Goal: Task Accomplishment & Management: Use online tool/utility

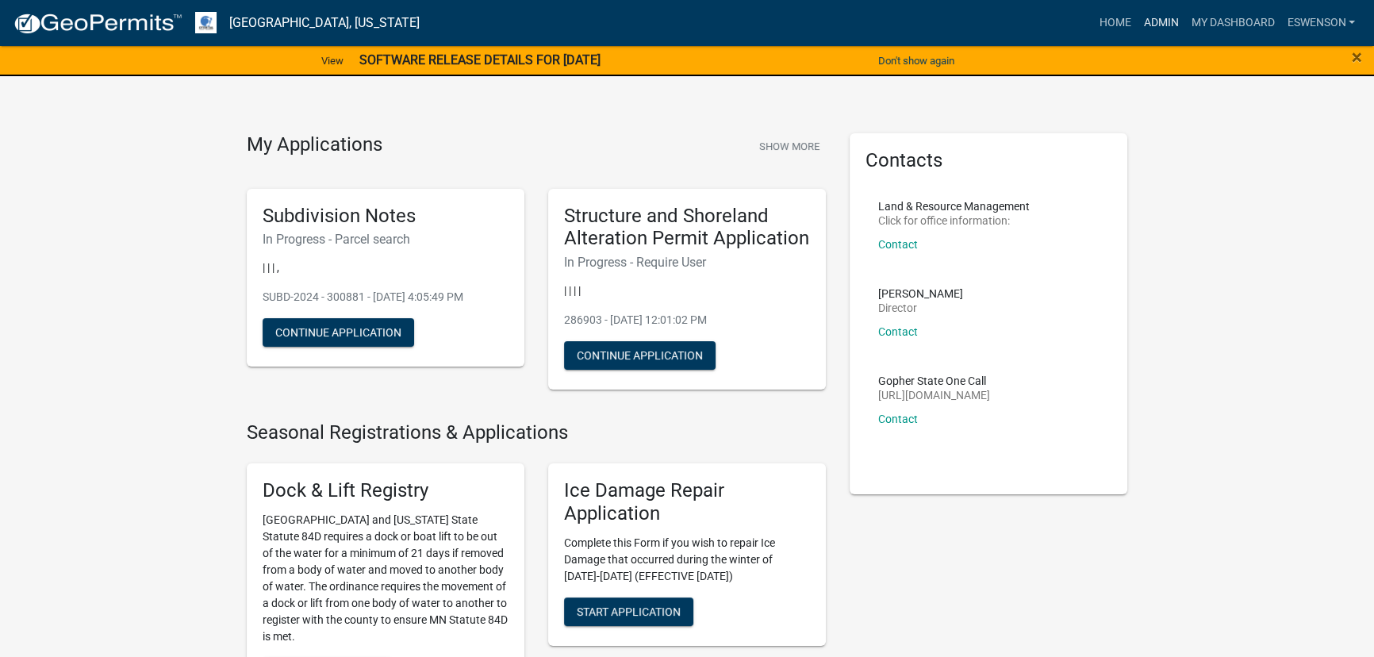
click at [1166, 16] on link "Admin" at bounding box center [1161, 23] width 48 height 30
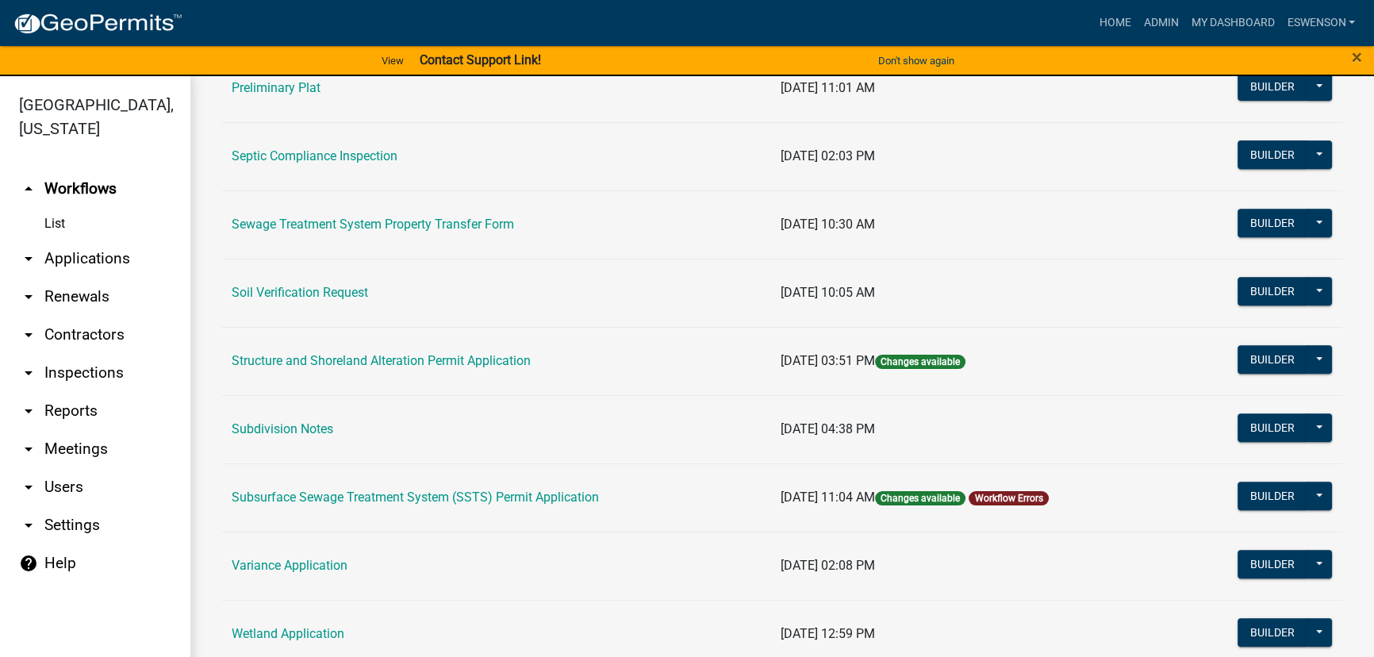
scroll to position [1081, 0]
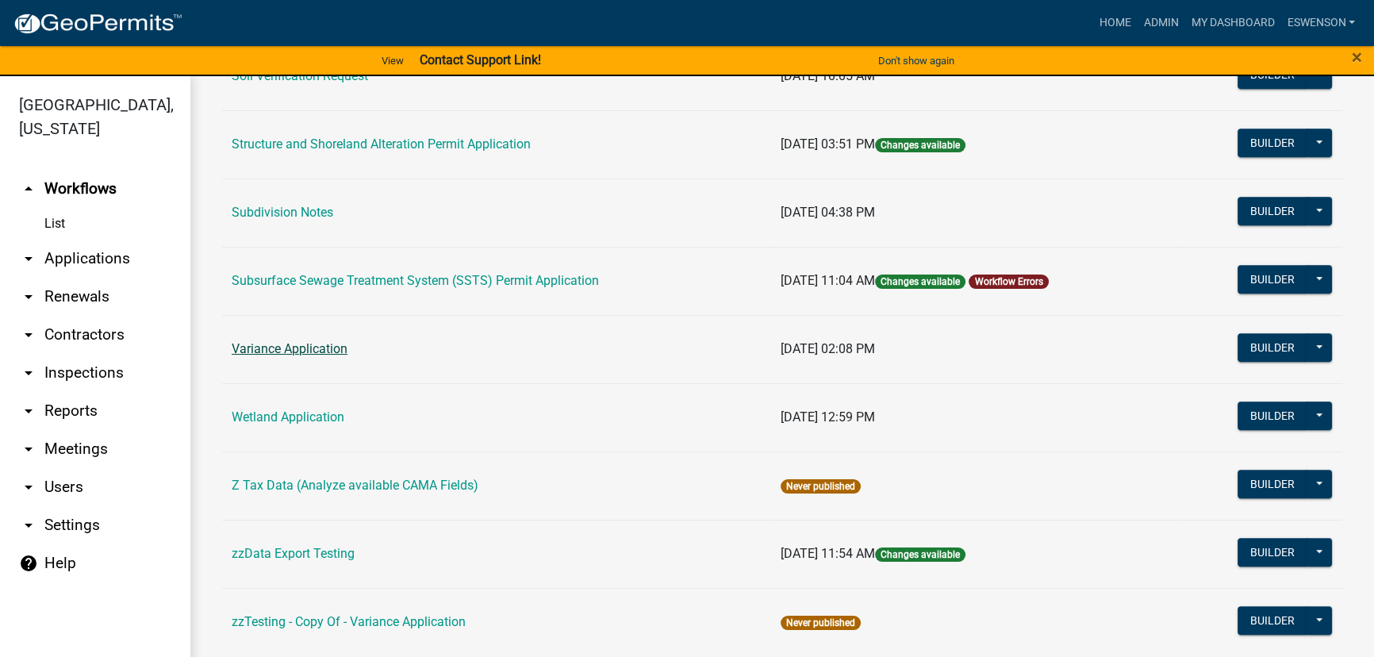
click at [283, 346] on link "Variance Application" at bounding box center [290, 348] width 116 height 15
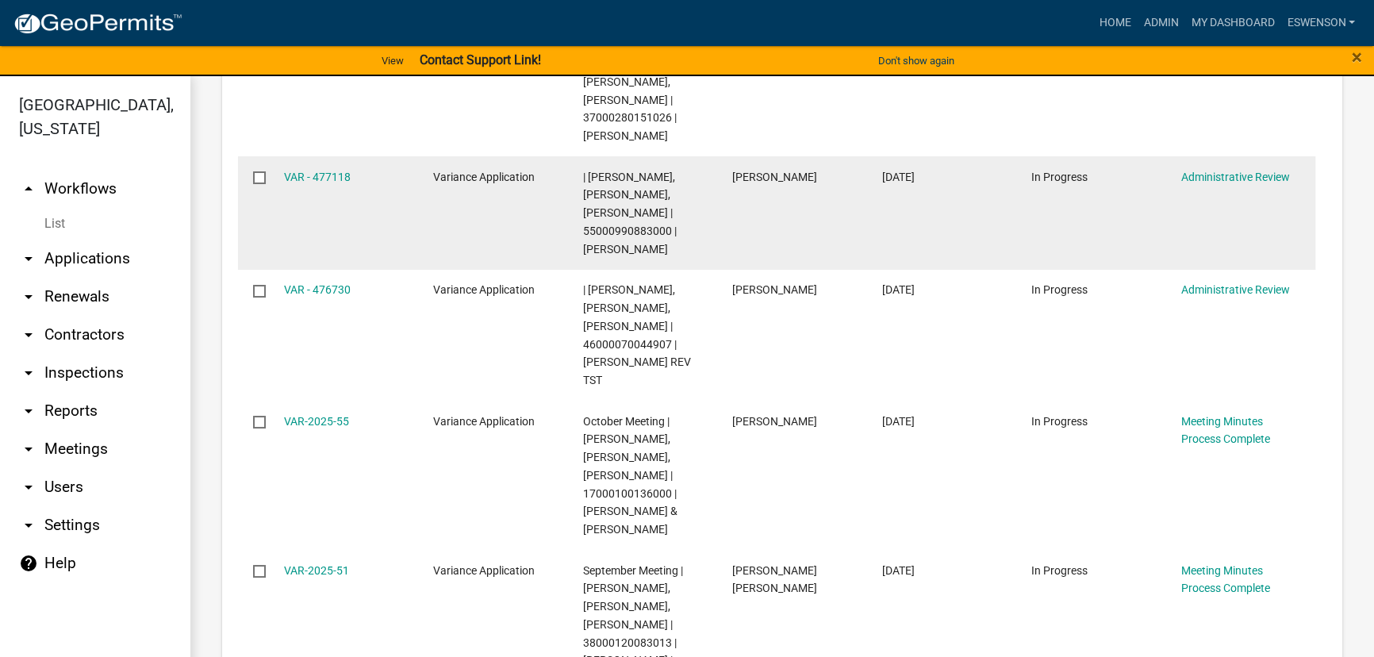
scroll to position [504, 0]
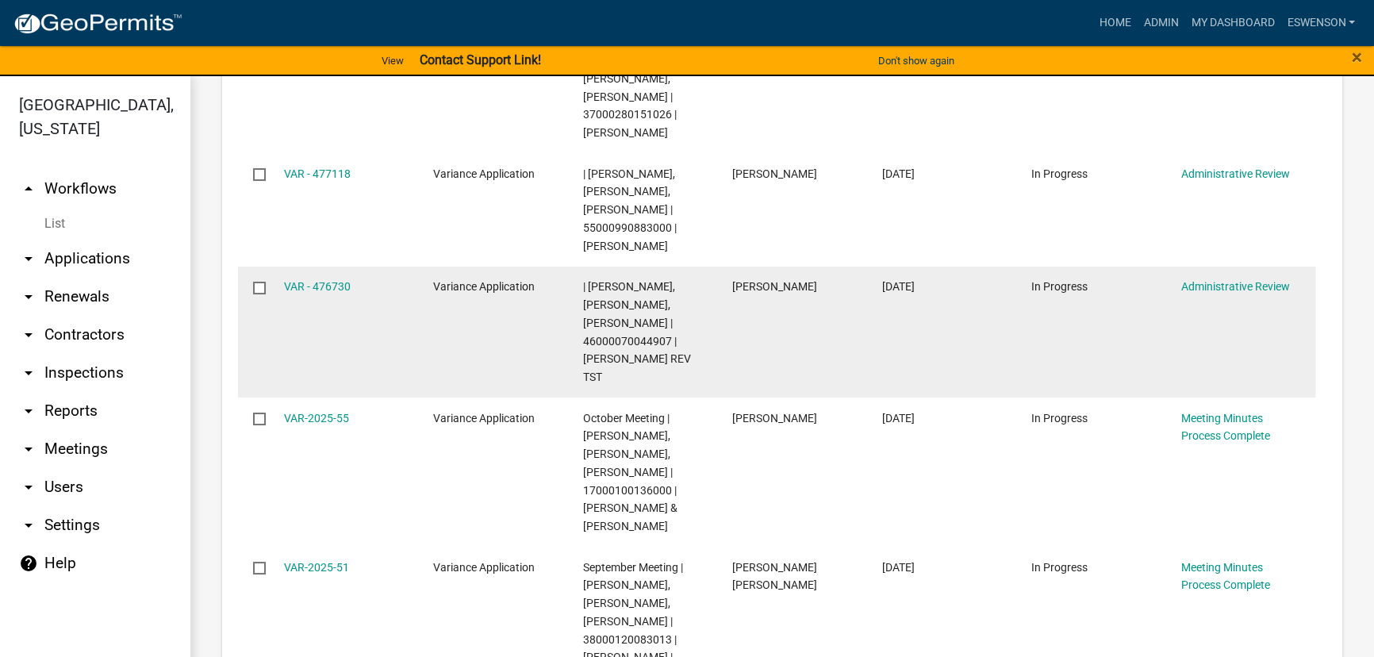
click at [611, 340] on span "| Amy Busko, Christopher LeClair, Kyle Westergard | 46000070044907 | PATRICIA M…" at bounding box center [637, 331] width 108 height 103
copy span "46000070044907"
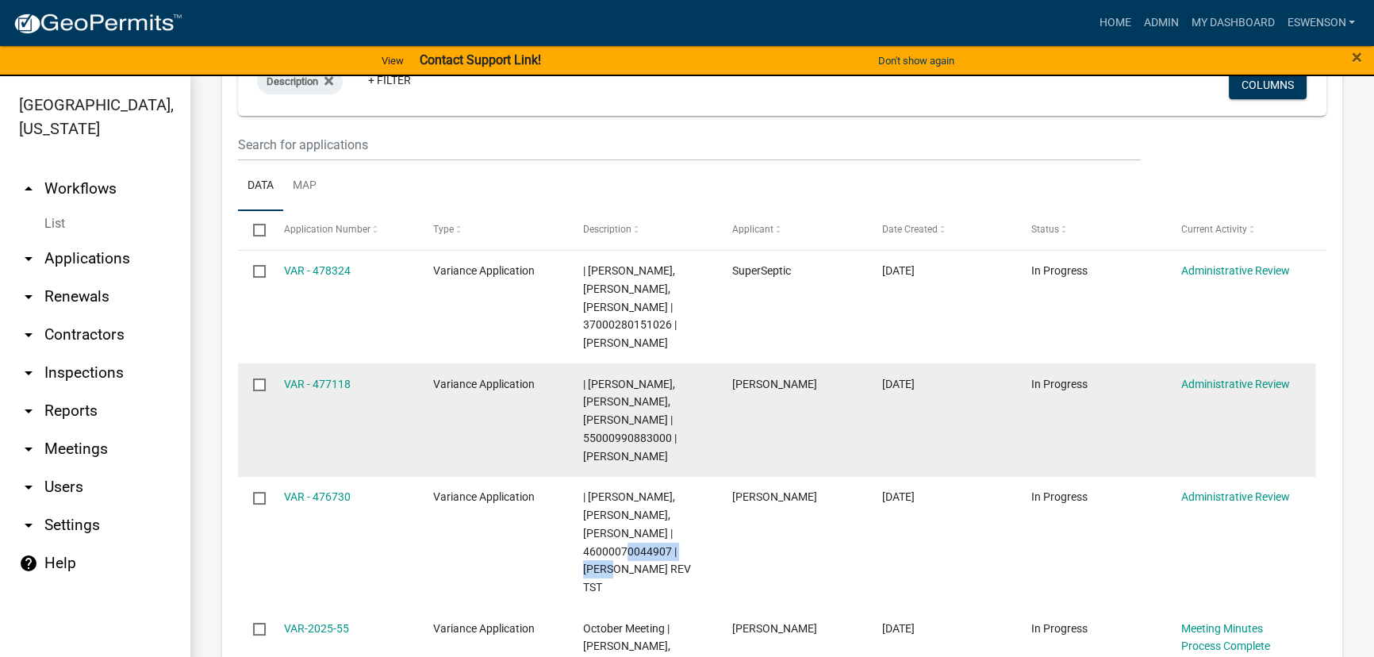
scroll to position [0, 0]
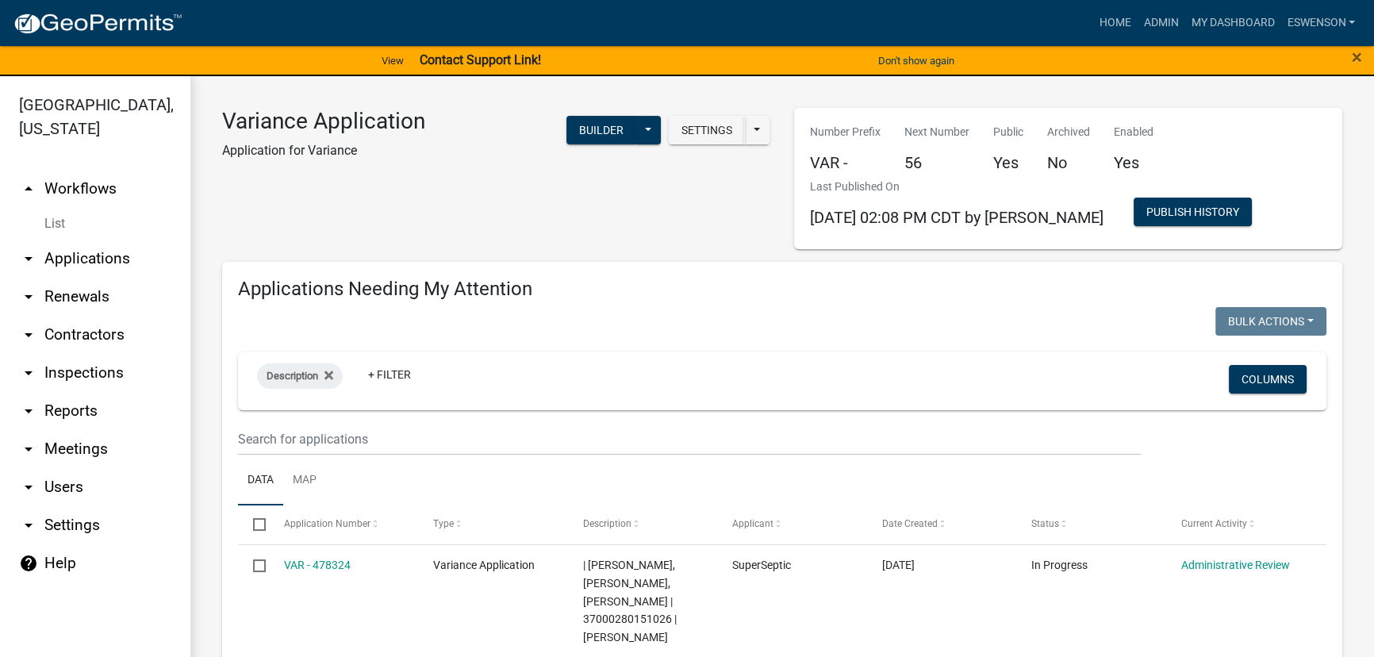
click at [81, 246] on link "arrow_drop_down Applications" at bounding box center [95, 259] width 190 height 38
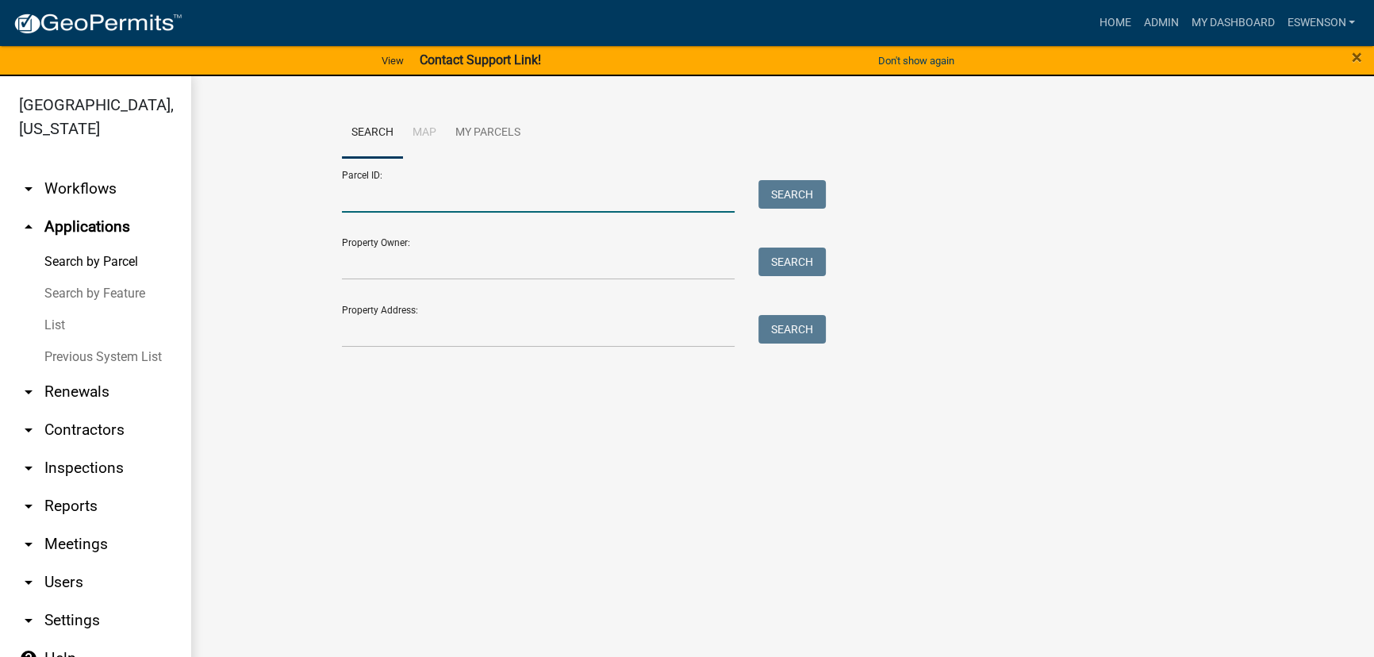
drag, startPoint x: 422, startPoint y: 174, endPoint x: 405, endPoint y: 205, distance: 34.4
paste input "46000070044907"
type input "46000070044907"
click at [789, 190] on button "Search" at bounding box center [791, 194] width 67 height 29
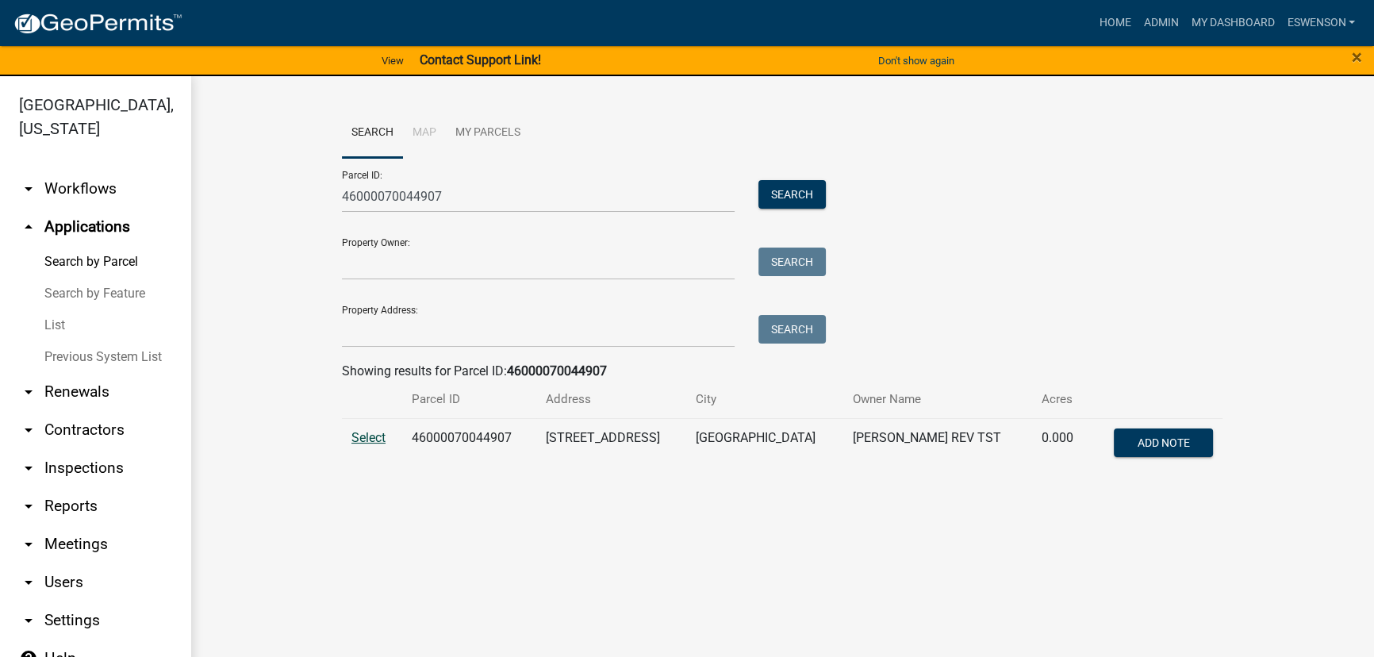
click at [378, 430] on span "Select" at bounding box center [368, 437] width 34 height 15
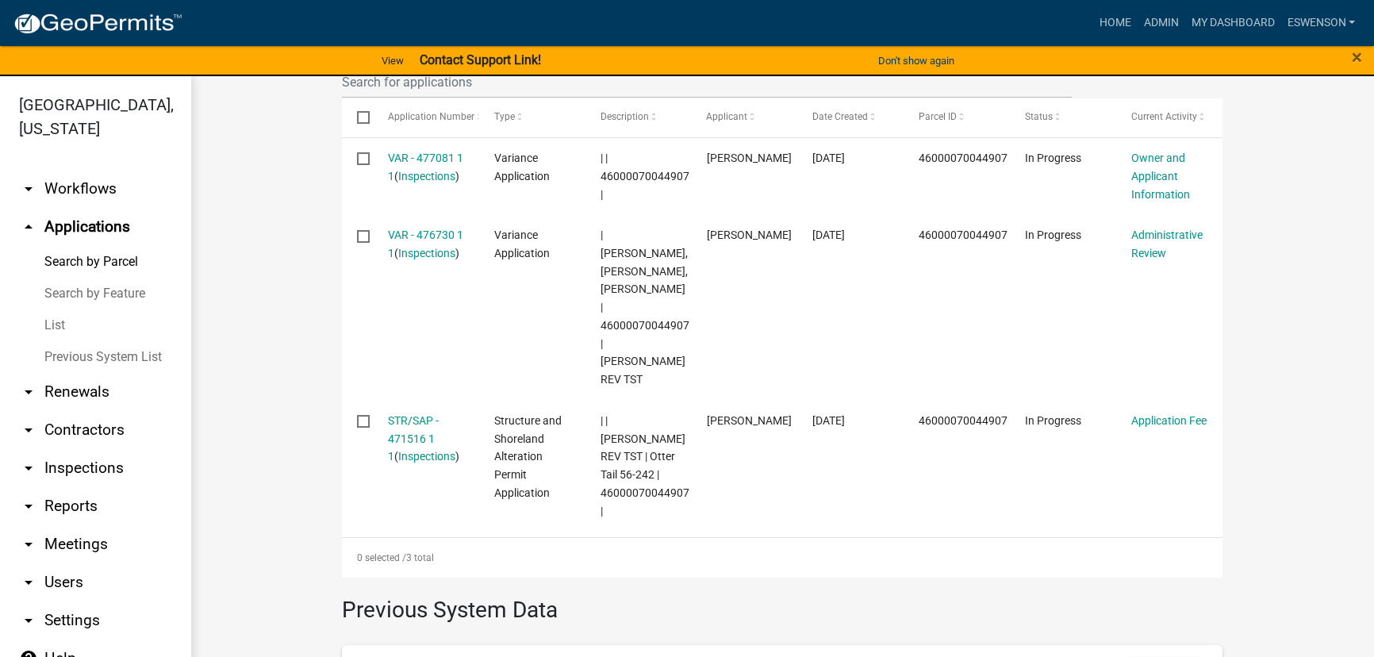
scroll to position [605, 0]
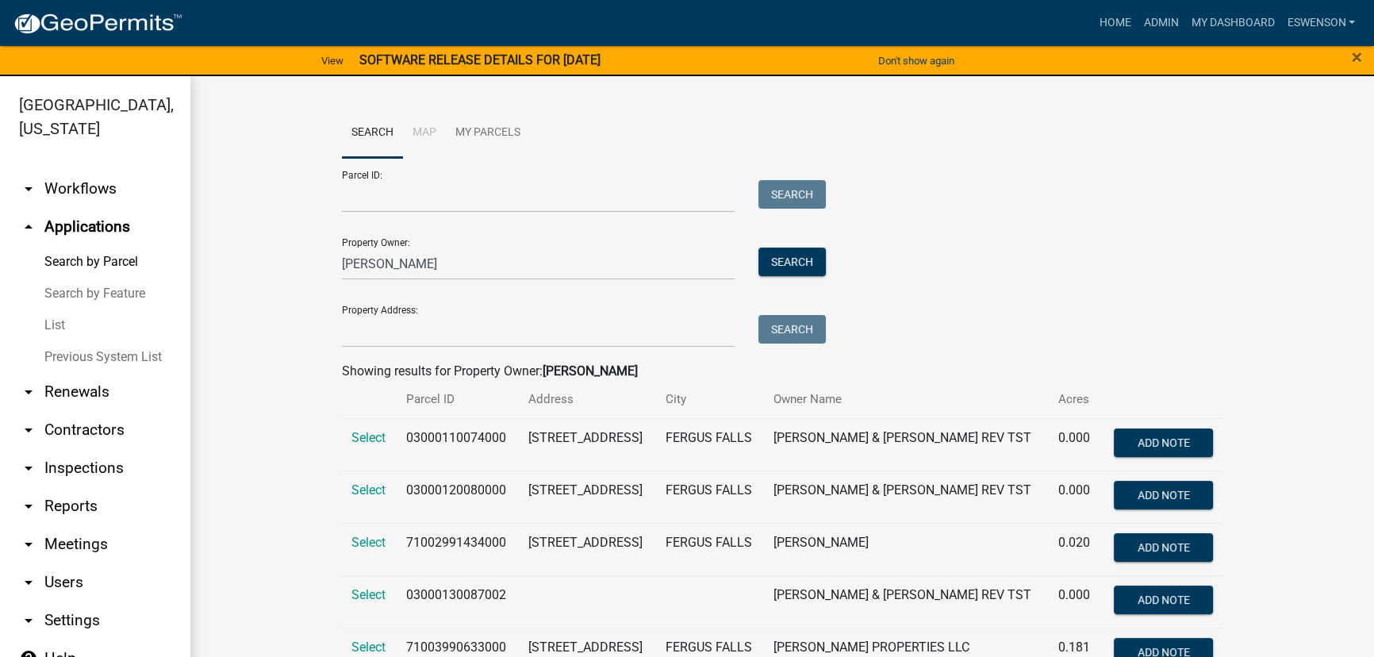
click at [411, 282] on form "Parcel ID: Search Property Owner: [PERSON_NAME] Search Property Address: Search" at bounding box center [580, 253] width 476 height 190
click at [405, 271] on input "[PERSON_NAME]" at bounding box center [538, 263] width 393 height 33
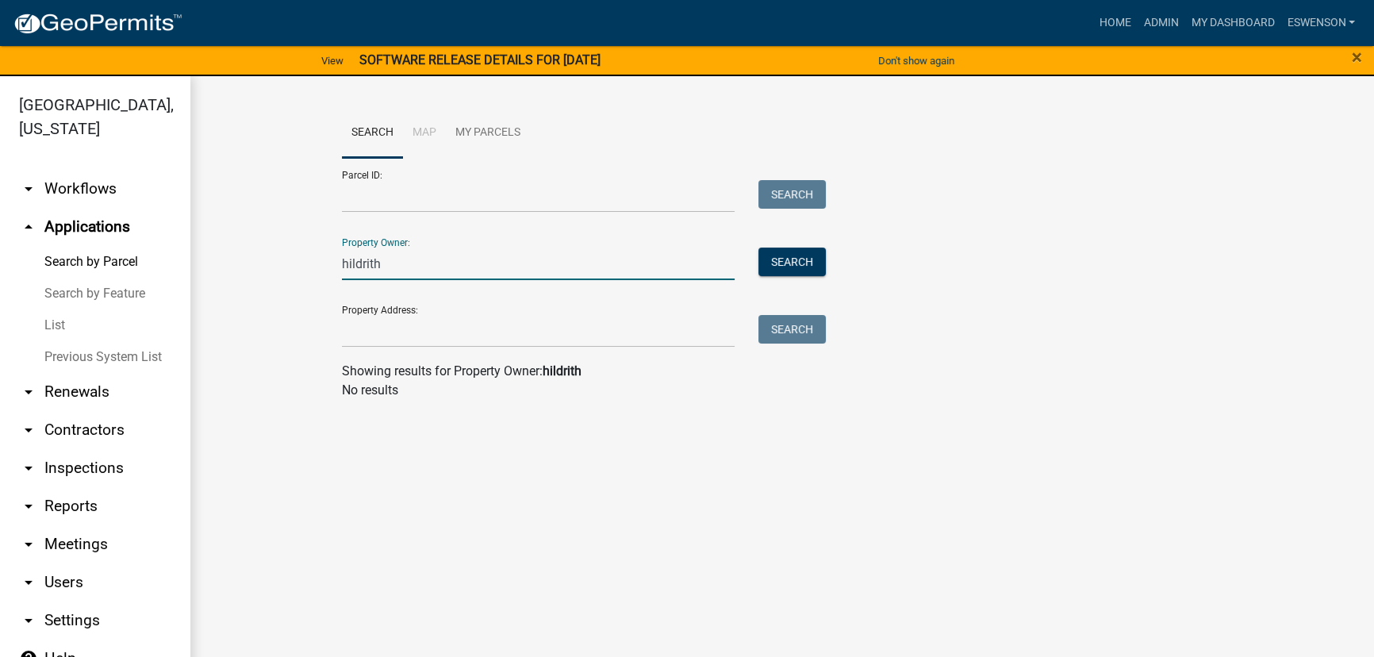
drag, startPoint x: 466, startPoint y: 270, endPoint x: 47, endPoint y: 271, distance: 418.8
click at [63, 271] on div "[GEOGRAPHIC_DATA], [US_STATE] arrow_drop_down Workflows List arrow_drop_up Appl…" at bounding box center [687, 376] width 1374 height 600
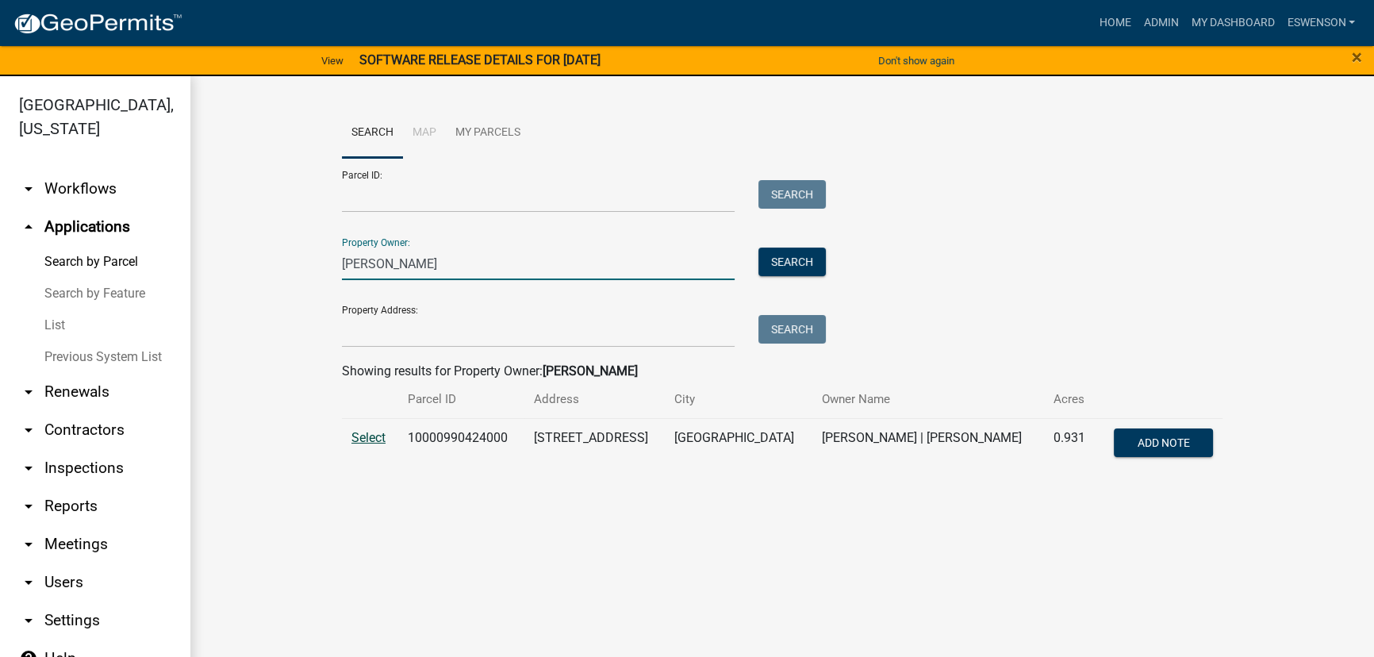
type input "[PERSON_NAME]"
click at [357, 441] on span "Select" at bounding box center [368, 437] width 34 height 15
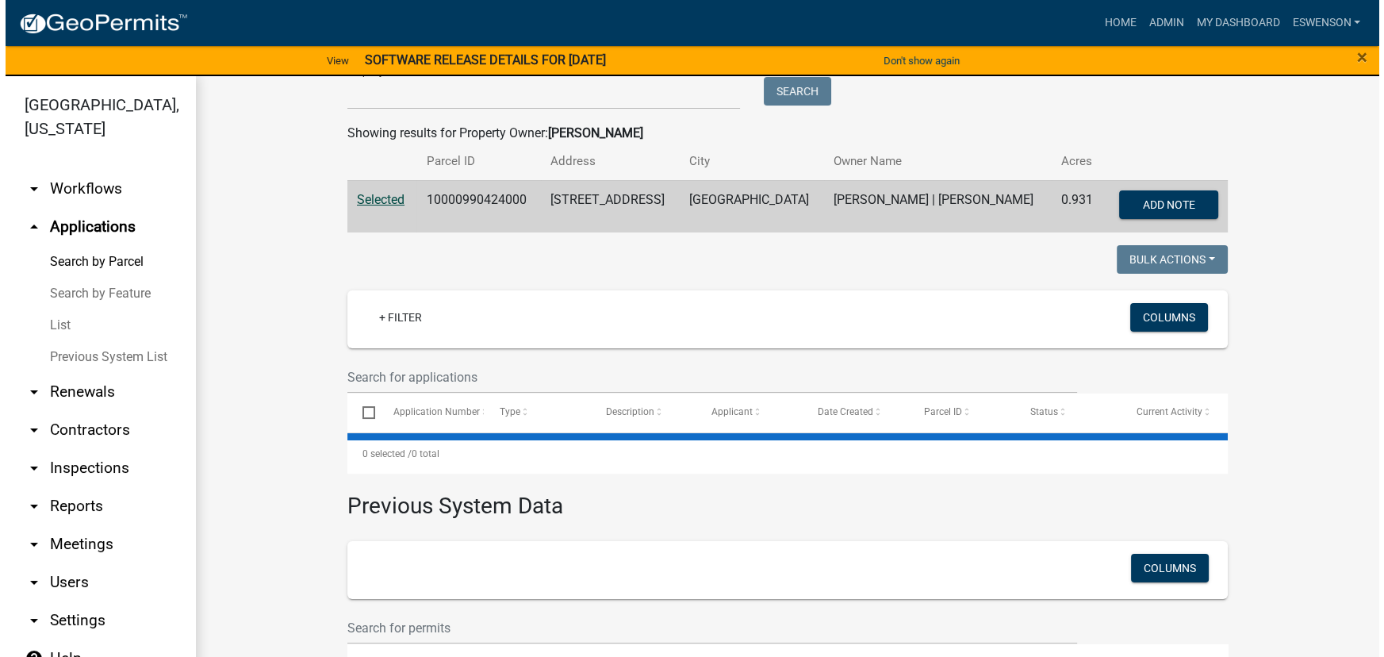
scroll to position [323, 0]
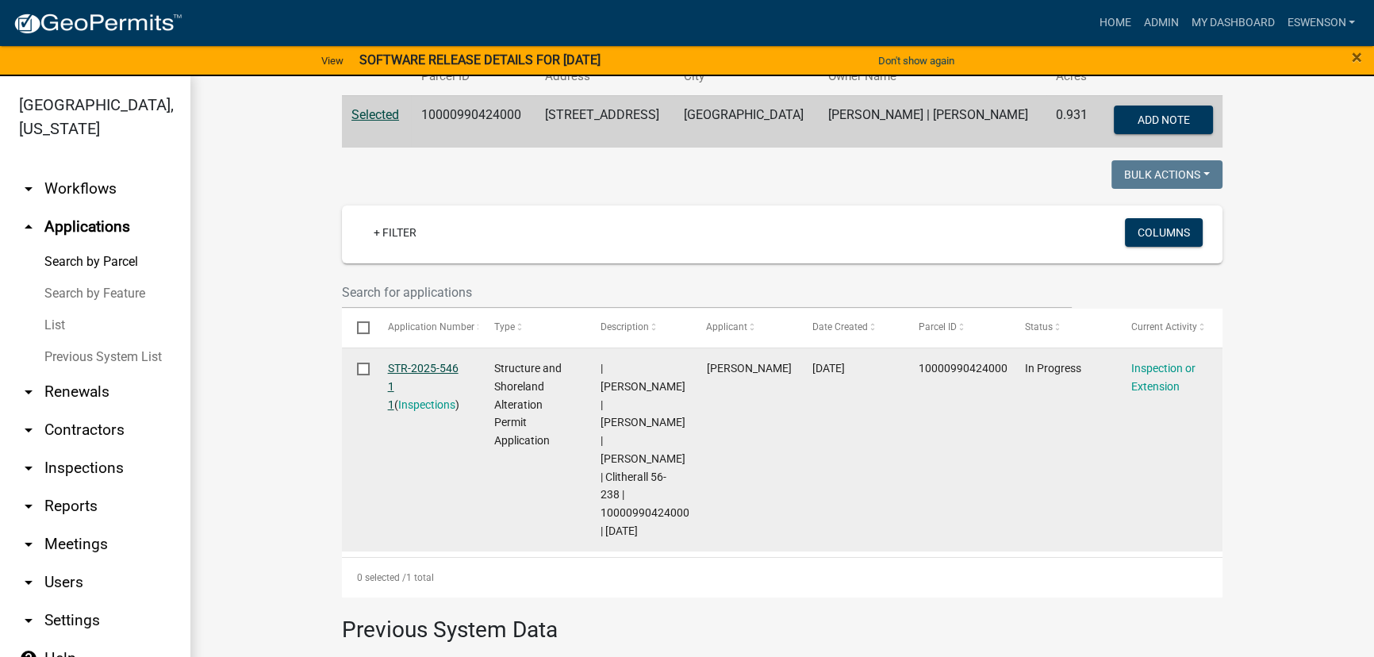
click at [428, 374] on link "STR-2025-546 1 1" at bounding box center [423, 386] width 71 height 49
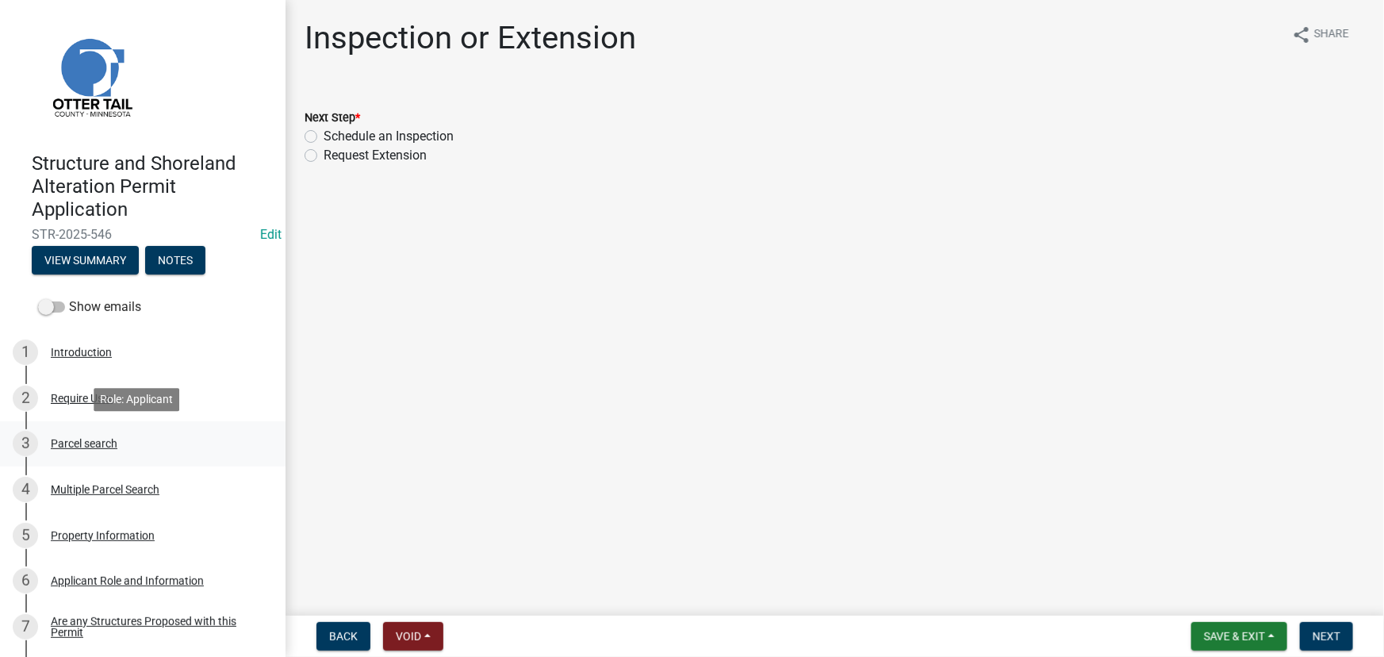
click at [90, 452] on div "3 Parcel search" at bounding box center [136, 443] width 247 height 25
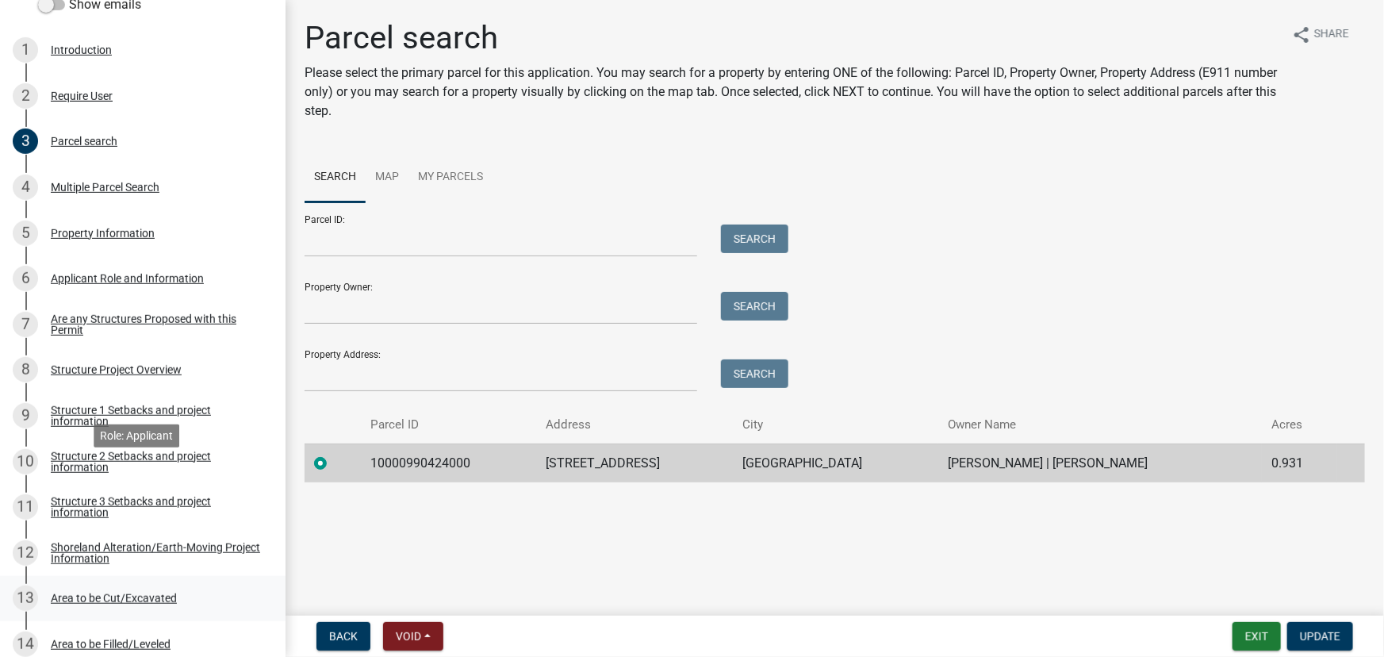
scroll to position [649, 0]
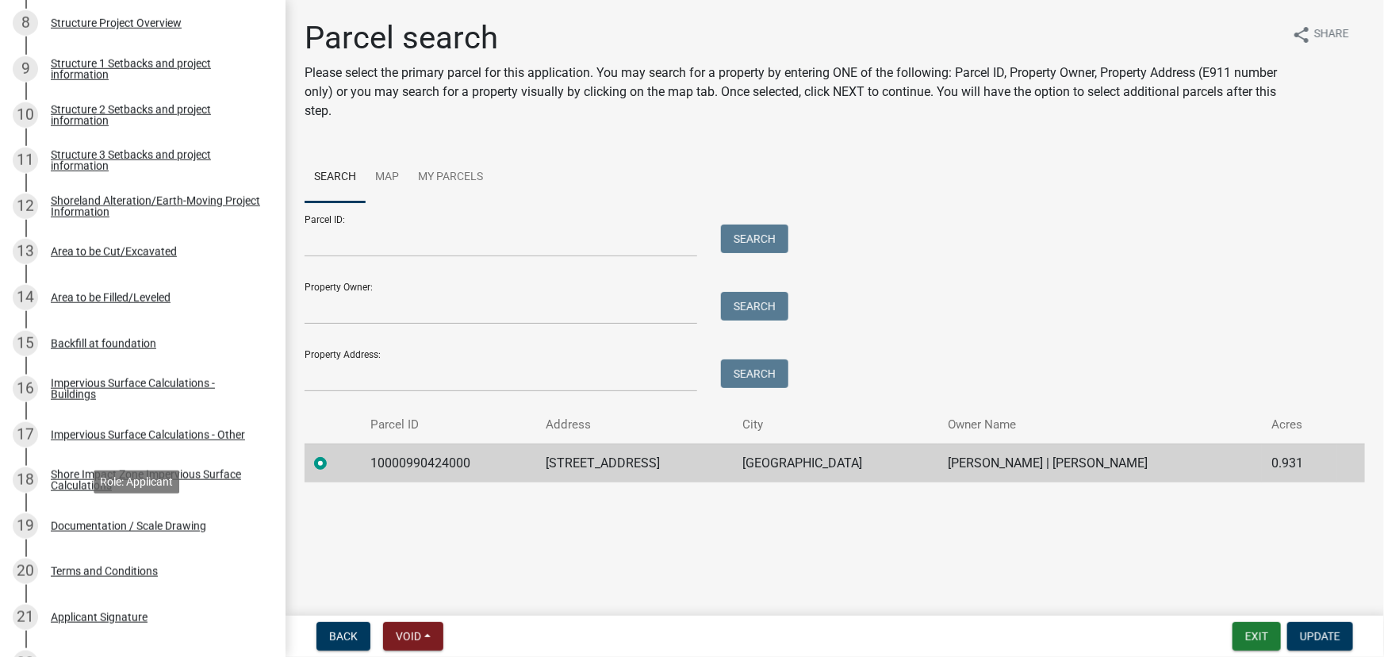
click at [134, 524] on div "Documentation / Scale Drawing" at bounding box center [128, 525] width 155 height 11
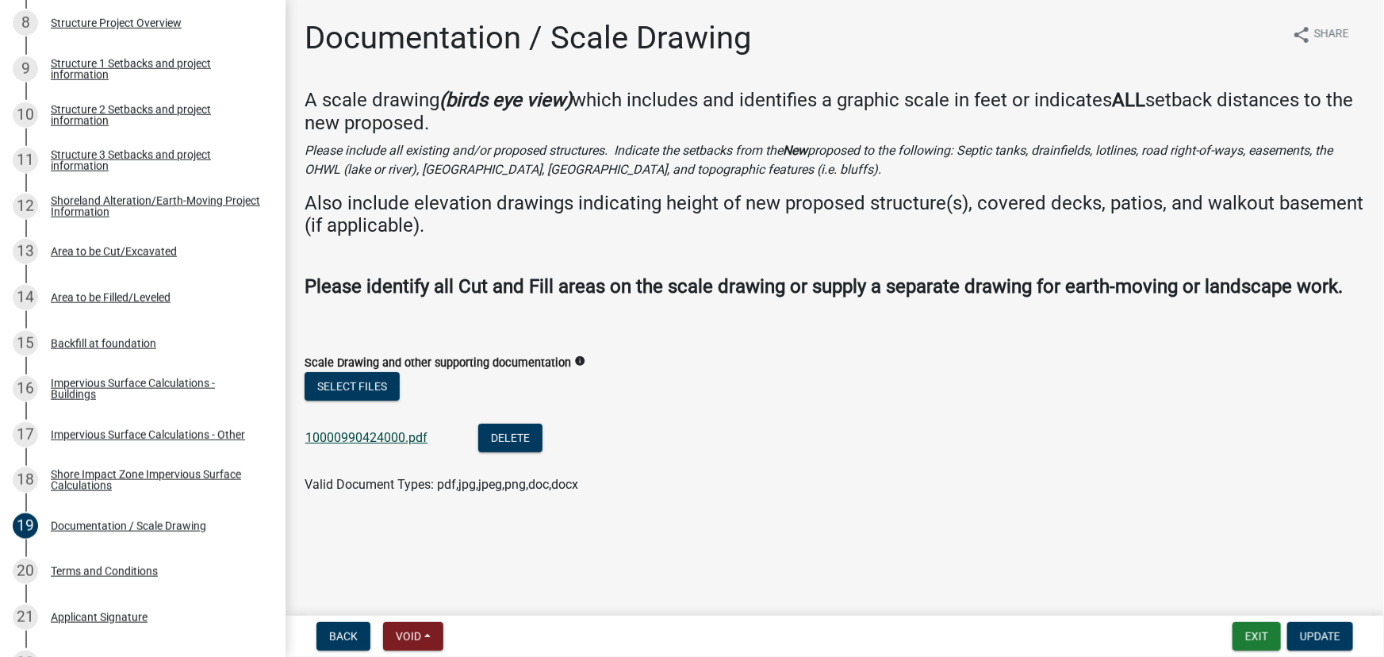
click at [393, 435] on link "10000990424000.pdf" at bounding box center [366, 437] width 122 height 15
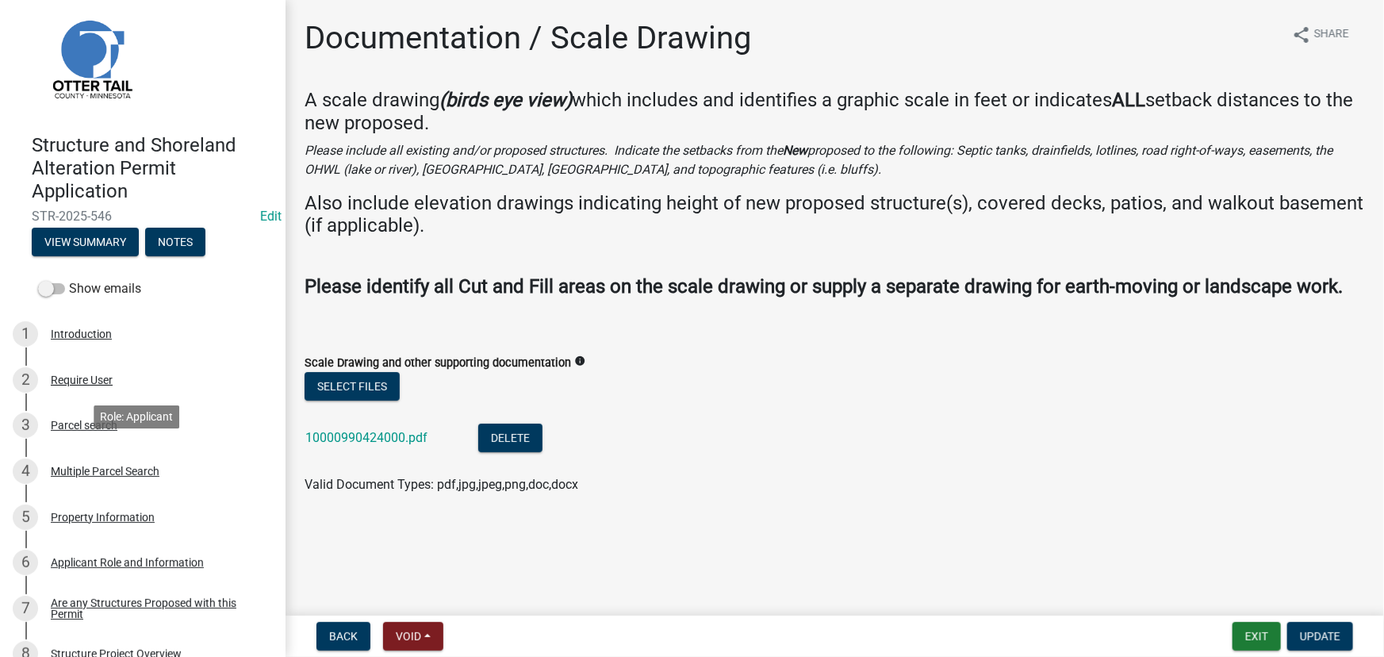
scroll to position [0, 0]
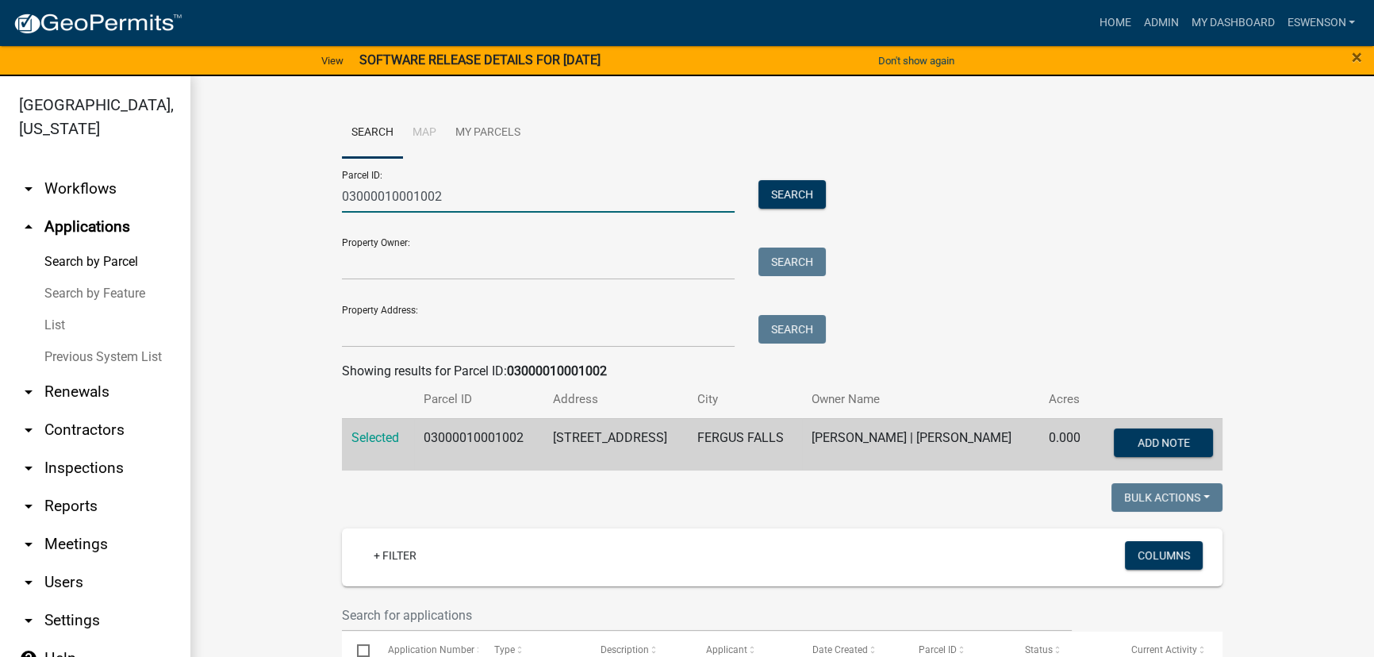
click at [436, 194] on input "03000010001002" at bounding box center [538, 196] width 393 height 33
click at [428, 255] on input "Property Owner:" at bounding box center [538, 263] width 393 height 33
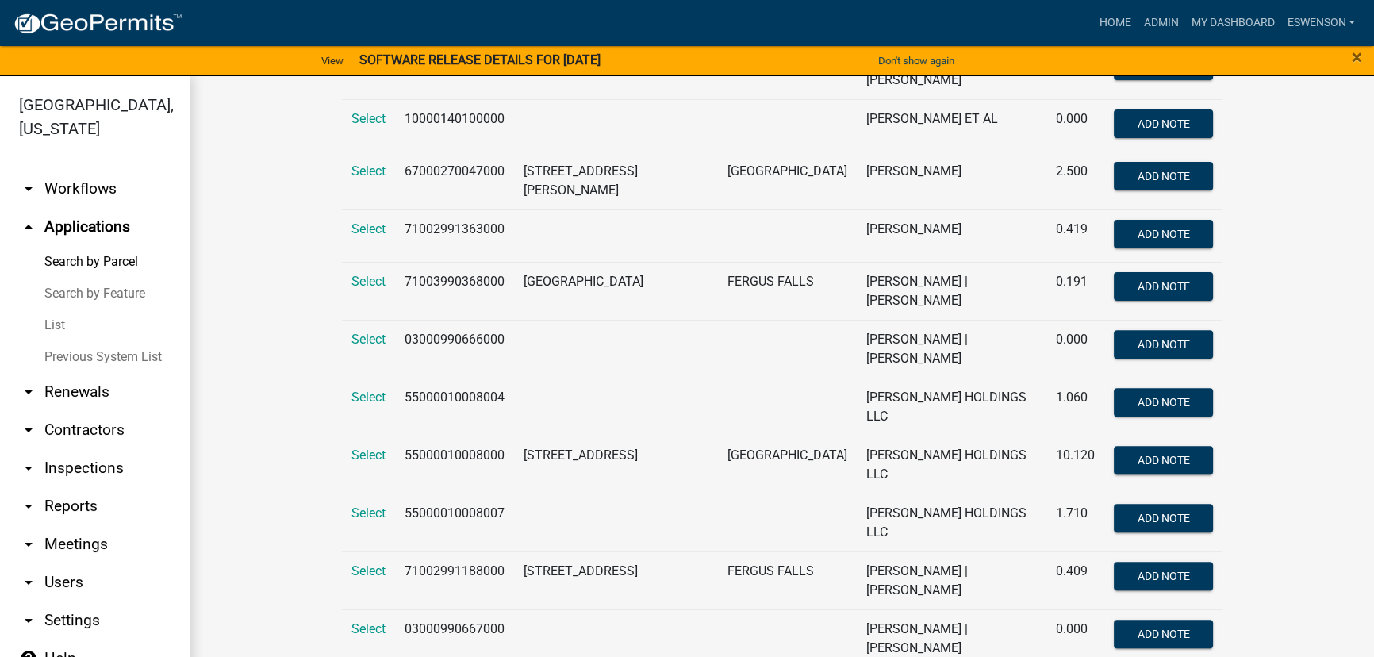
scroll to position [722, 0]
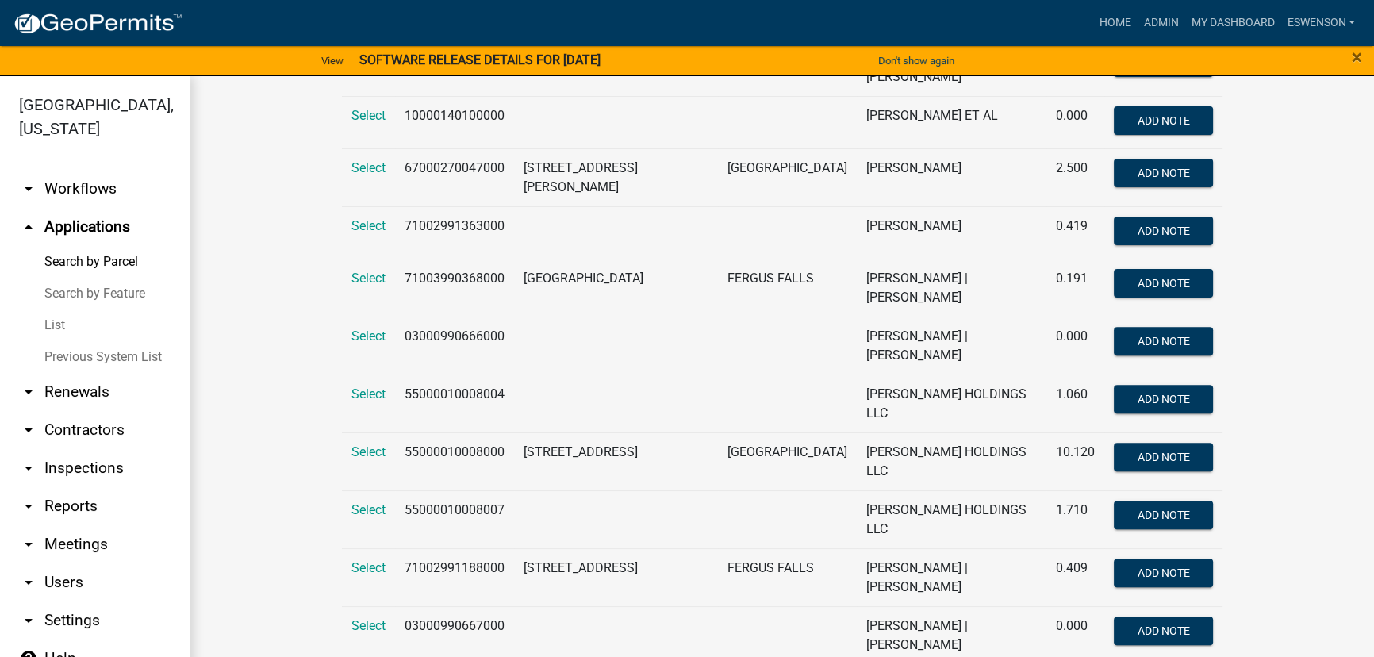
type input "arneson"
click at [448, 206] on td "71002991363000" at bounding box center [454, 232] width 119 height 52
copy td "71002991363000"
click at [633, 278] on td "1213 PARK ST" at bounding box center [616, 288] width 204 height 58
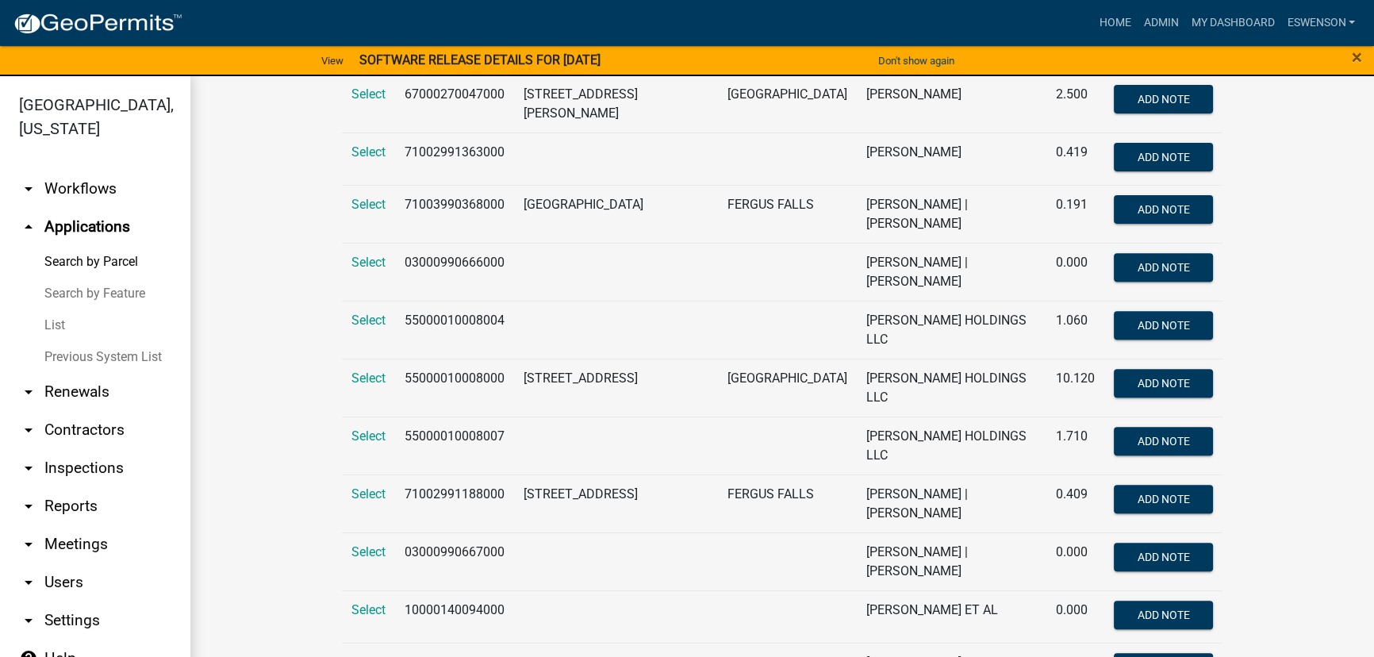
scroll to position [794, 0]
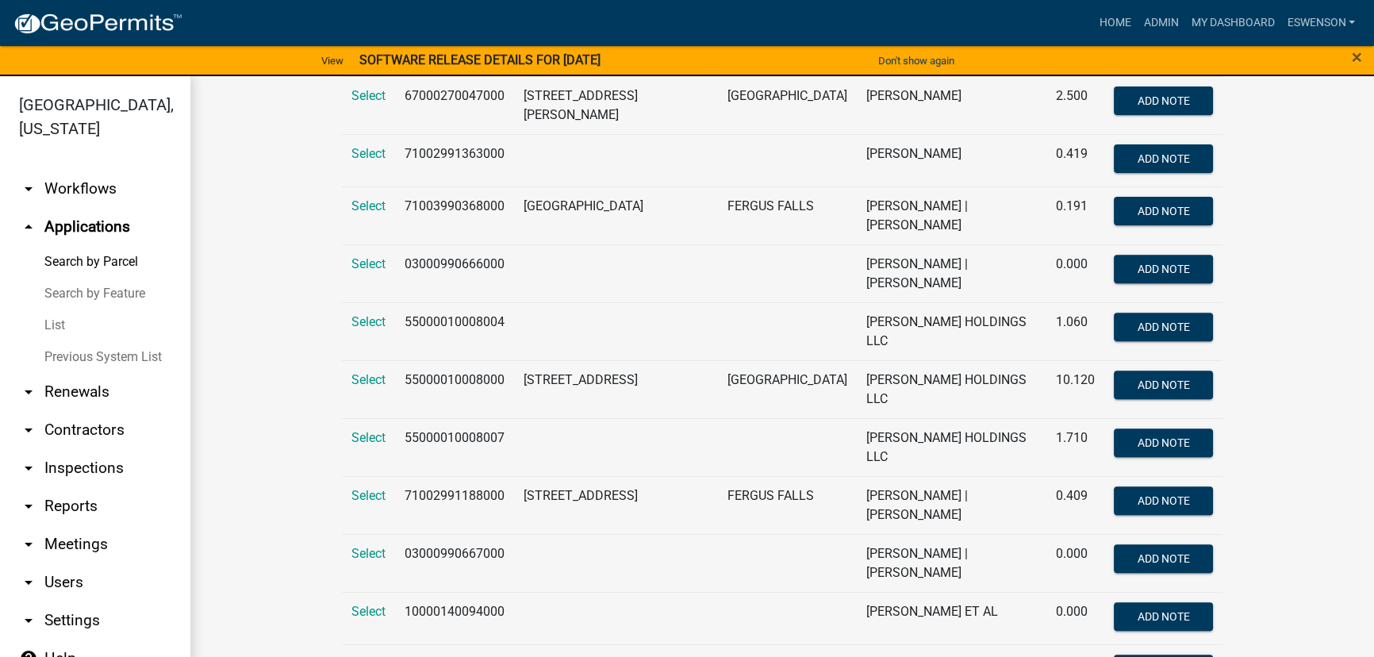
click at [467, 244] on td "03000990666000" at bounding box center [454, 273] width 119 height 58
drag, startPoint x: 467, startPoint y: 225, endPoint x: 445, endPoint y: 222, distance: 22.4
click at [445, 244] on td "03000990666000" at bounding box center [454, 273] width 119 height 58
click at [433, 534] on td "03000990667000" at bounding box center [454, 563] width 119 height 58
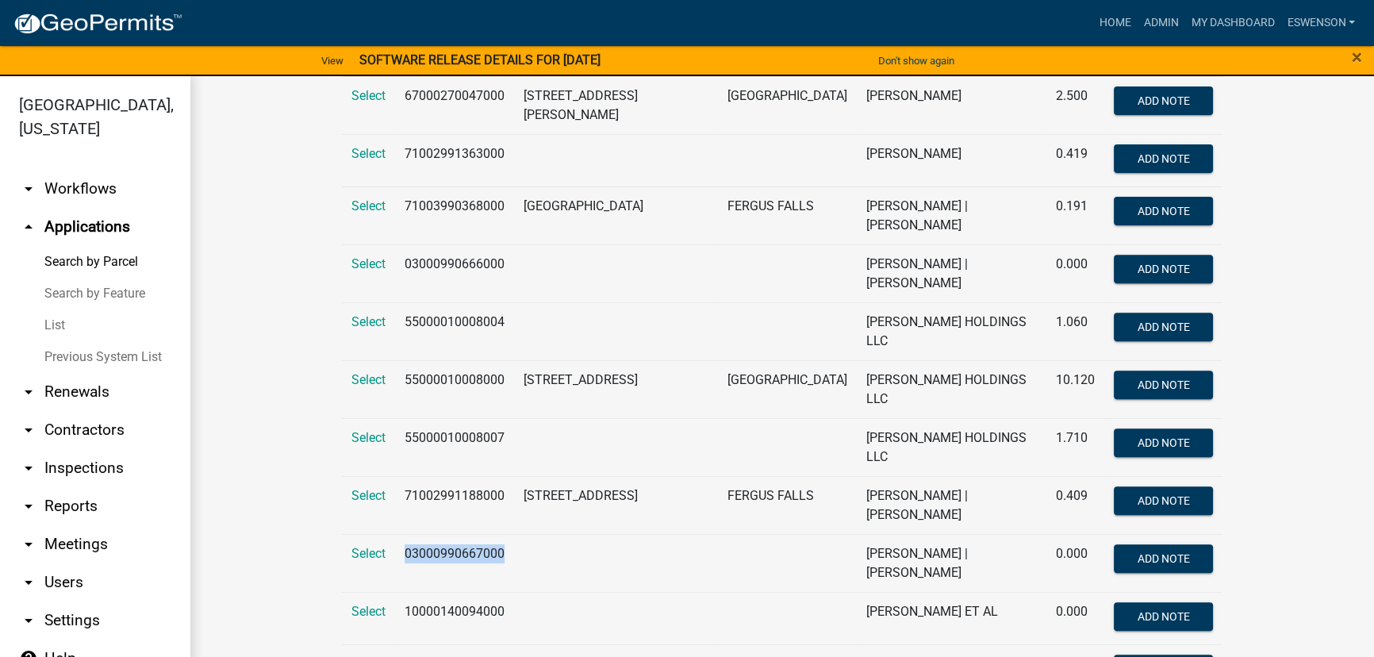
click at [433, 534] on td "03000990667000" at bounding box center [454, 563] width 119 height 58
copy td "03000990667000"
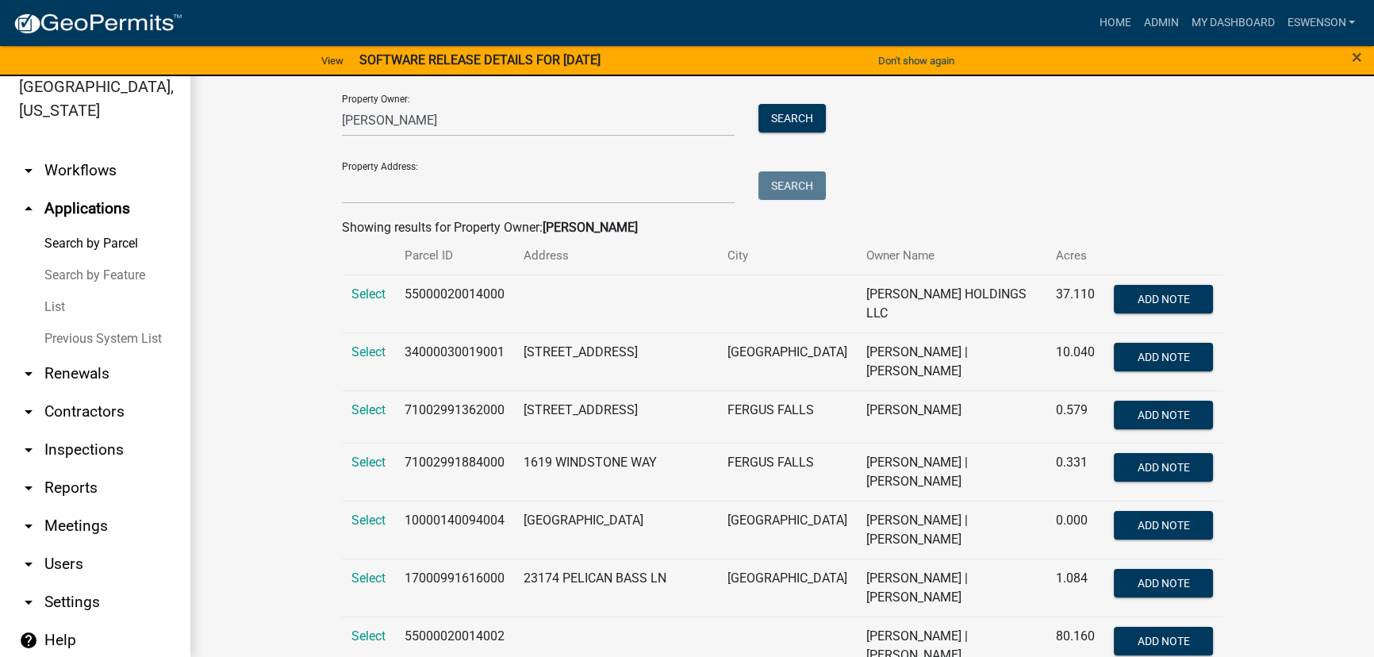
scroll to position [0, 0]
